Goal: Task Accomplishment & Management: Manage account settings

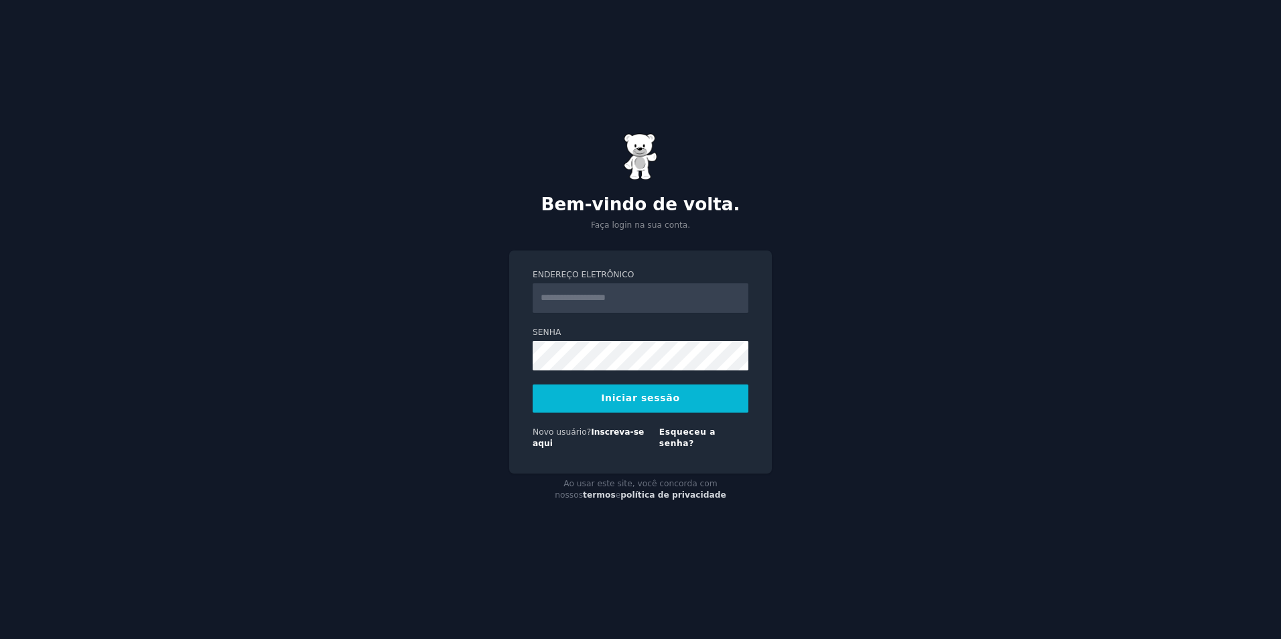
click at [565, 300] on input "Endereço eletrônico" at bounding box center [641, 297] width 216 height 29
type input "**********"
click at [644, 405] on button "Iniciar sessão" at bounding box center [641, 399] width 216 height 28
